Goal: Find specific page/section: Find specific page/section

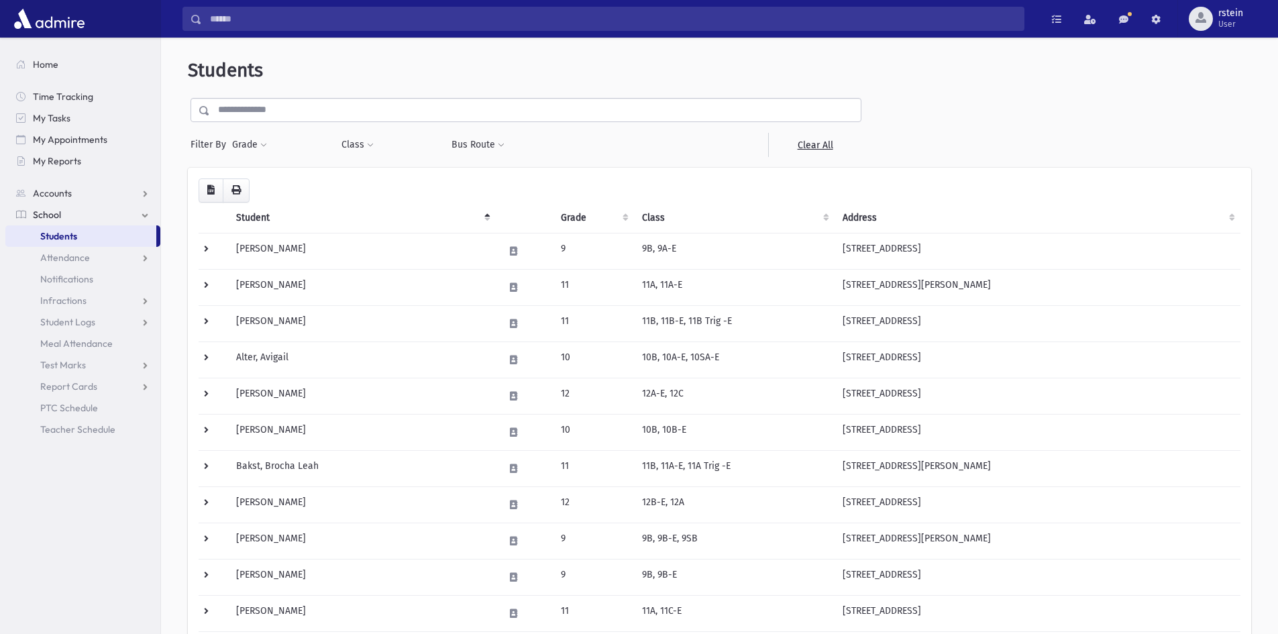
click at [277, 109] on input "text" at bounding box center [535, 110] width 651 height 24
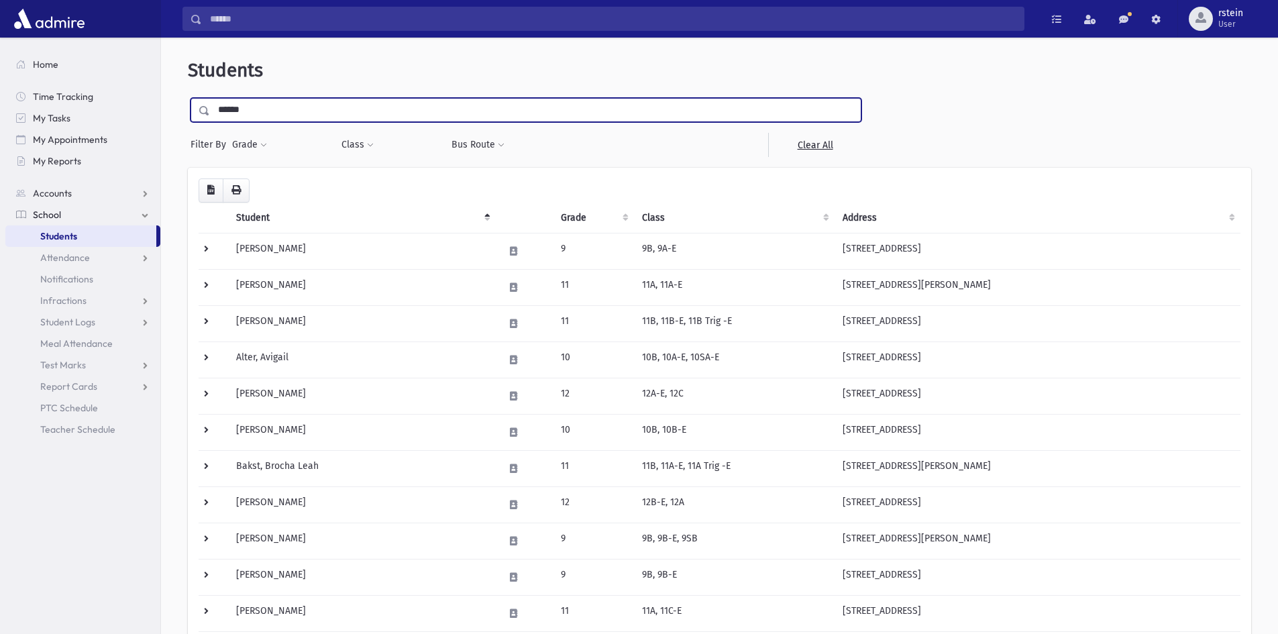
type input "******"
click at [188, 98] on input "submit" at bounding box center [207, 107] width 38 height 18
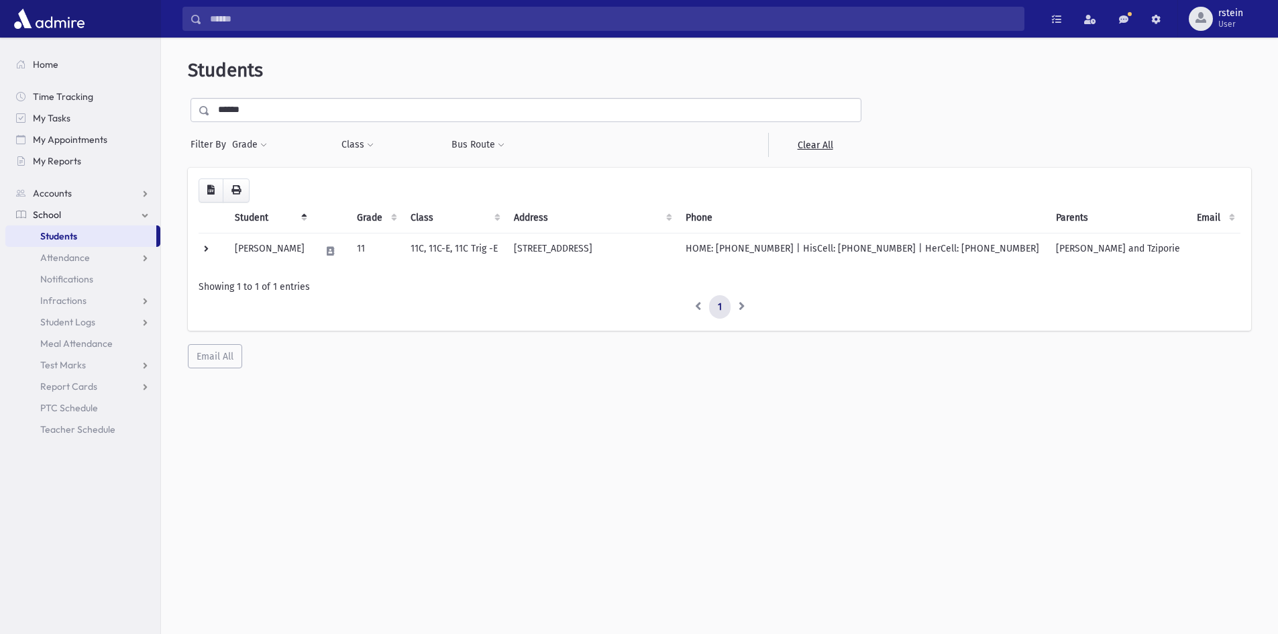
click at [85, 238] on link "Students" at bounding box center [80, 235] width 151 height 21
